Goal: Register for event/course

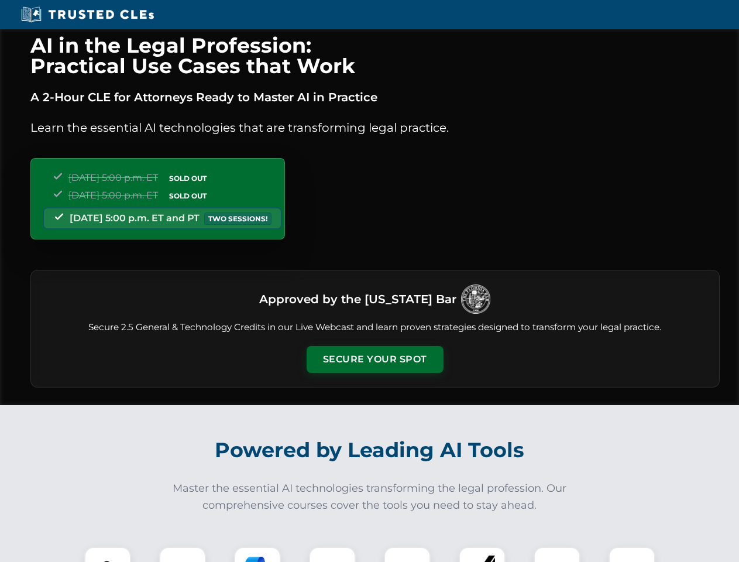
click at [375, 359] on button "Secure Your Spot" at bounding box center [375, 359] width 137 height 27
click at [108, 554] on img at bounding box center [108, 570] width 34 height 34
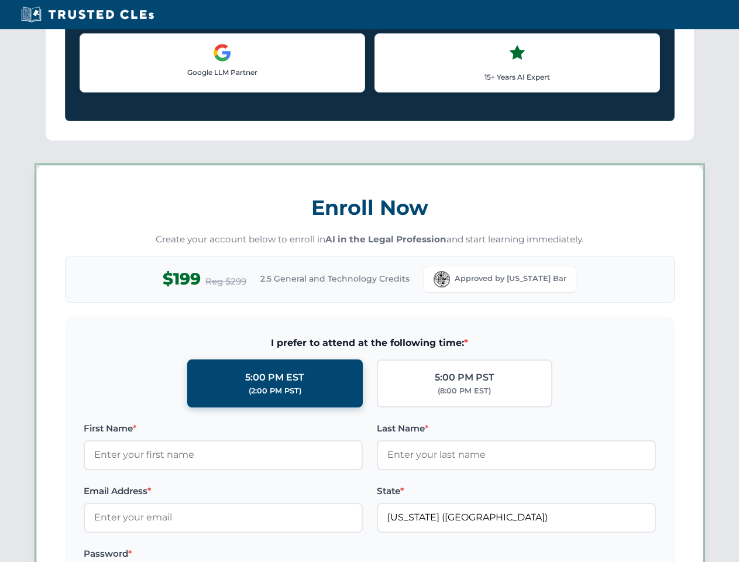
click at [257, 554] on label "Password *" at bounding box center [223, 554] width 279 height 14
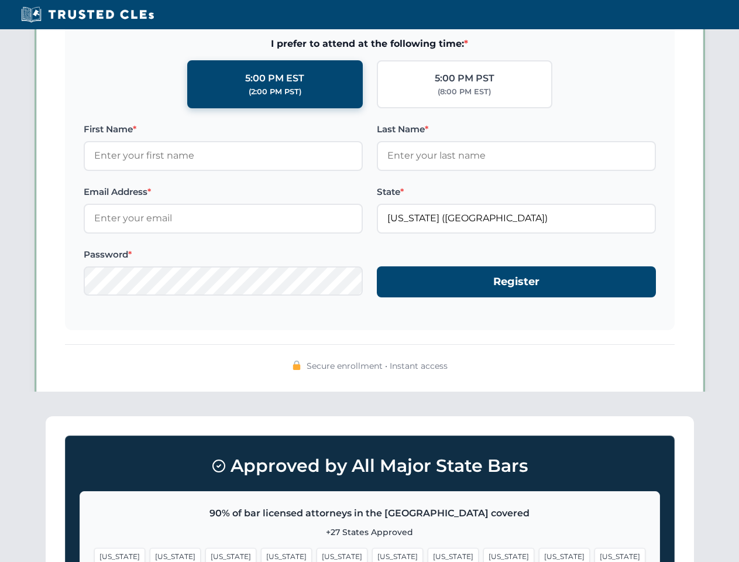
click at [539, 554] on span "[US_STATE]" at bounding box center [564, 556] width 51 height 17
